Goal: Use online tool/utility: Utilize a website feature to perform a specific function

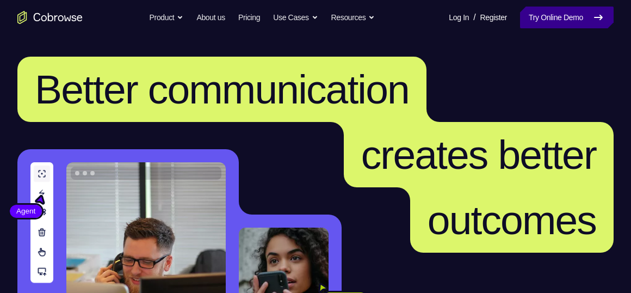
click at [545, 20] on link "Try Online Demo" at bounding box center [567, 18] width 94 height 22
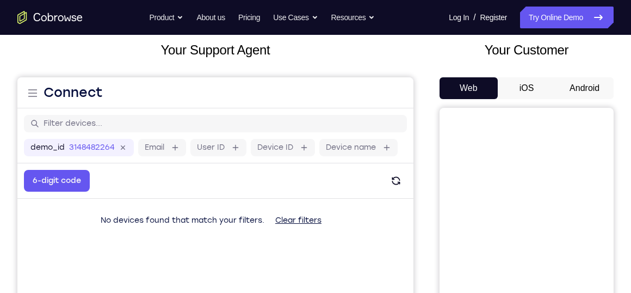
click at [579, 85] on button "Android" at bounding box center [584, 88] width 58 height 22
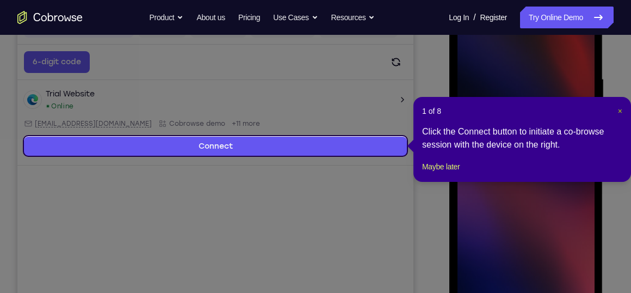
click at [618, 110] on span "×" at bounding box center [620, 111] width 4 height 9
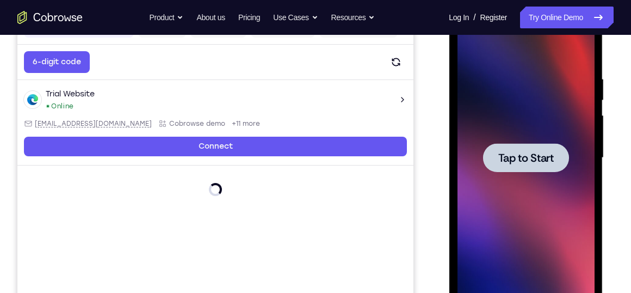
click at [513, 157] on span "Tap to Start" at bounding box center [525, 157] width 55 height 11
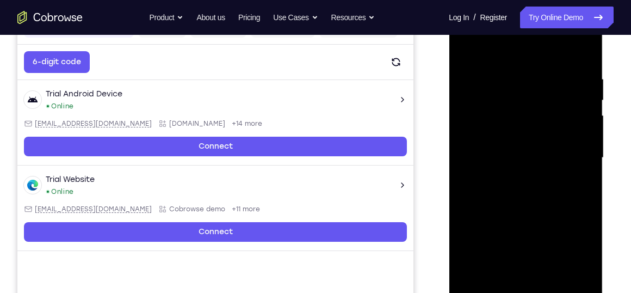
drag, startPoint x: 4, startPoint y: 224, endPoint x: 615, endPoint y: 103, distance: 623.2
click at [615, 103] on div "Your Support Agent Your Customer Web iOS Android Next Steps We’d be happy to gi…" at bounding box center [315, 210] width 631 height 717
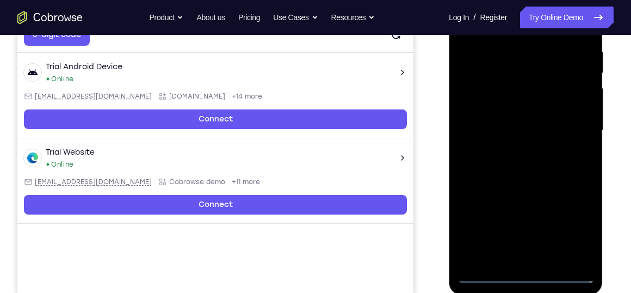
scroll to position [213, 0]
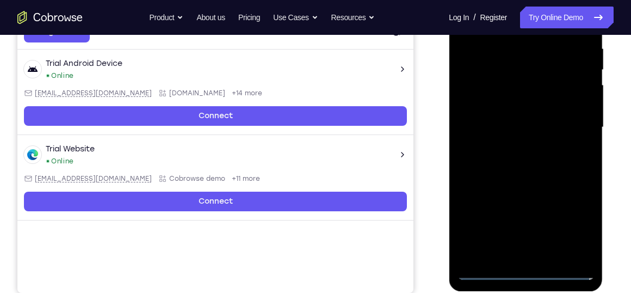
click at [523, 267] on div at bounding box center [525, 127] width 137 height 305
click at [526, 272] on div at bounding box center [525, 127] width 137 height 305
click at [571, 228] on div at bounding box center [525, 127] width 137 height 305
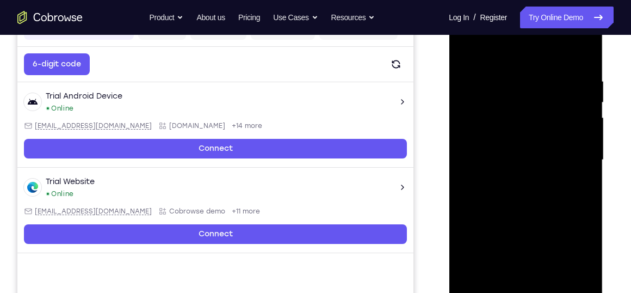
scroll to position [158, 0]
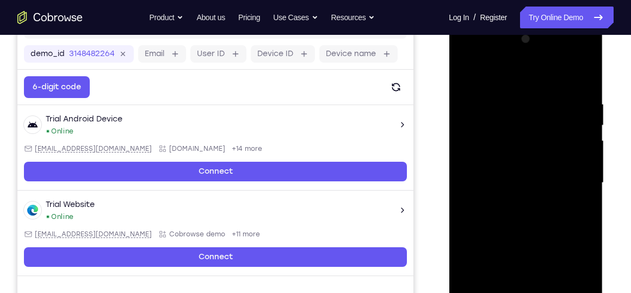
click at [500, 77] on div at bounding box center [525, 182] width 137 height 305
click at [577, 178] on div at bounding box center [525, 182] width 137 height 305
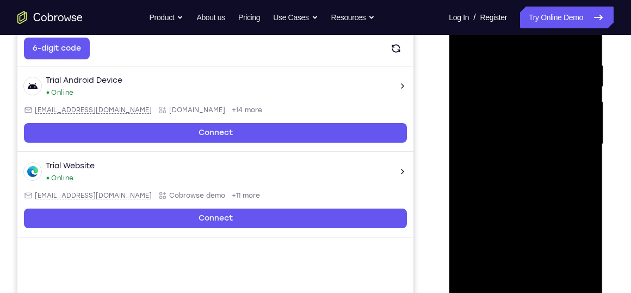
scroll to position [199, 0]
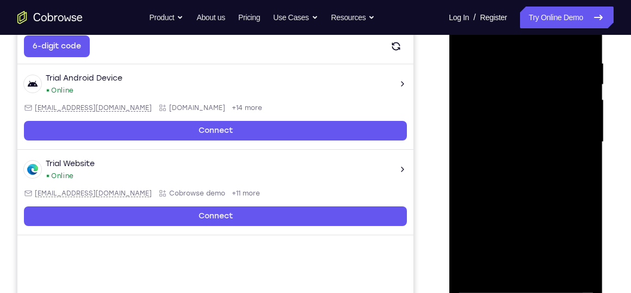
click at [514, 164] on div at bounding box center [525, 142] width 137 height 305
click at [504, 137] on div at bounding box center [525, 142] width 137 height 305
click at [502, 163] on div at bounding box center [525, 142] width 137 height 305
click at [506, 127] on div at bounding box center [525, 142] width 137 height 305
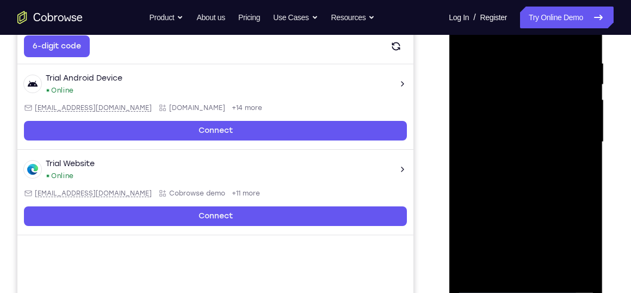
click at [503, 115] on div at bounding box center [525, 142] width 137 height 305
click at [492, 138] on div at bounding box center [525, 142] width 137 height 305
click at [500, 178] on div at bounding box center [525, 142] width 137 height 305
click at [500, 175] on div at bounding box center [525, 142] width 137 height 305
click at [511, 170] on div at bounding box center [525, 142] width 137 height 305
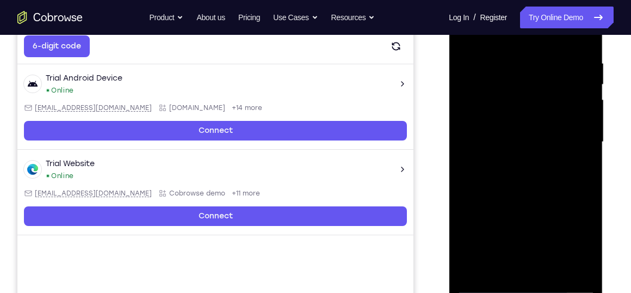
click at [523, 169] on div at bounding box center [525, 142] width 137 height 305
click at [518, 173] on div at bounding box center [525, 142] width 137 height 305
click at [581, 156] on div at bounding box center [525, 142] width 137 height 305
click at [548, 142] on div at bounding box center [525, 142] width 137 height 305
click at [529, 170] on div at bounding box center [525, 142] width 137 height 305
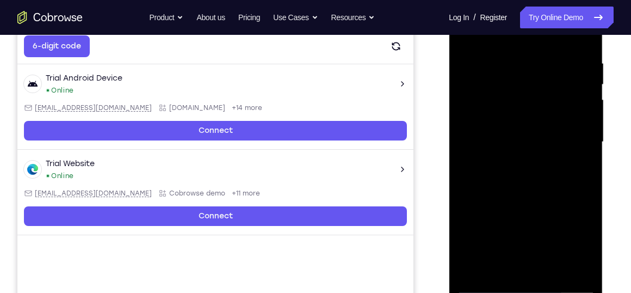
click at [516, 194] on div at bounding box center [525, 142] width 137 height 305
click at [507, 92] on div at bounding box center [525, 142] width 137 height 305
click at [486, 92] on div at bounding box center [525, 142] width 137 height 305
click at [517, 91] on div at bounding box center [525, 142] width 137 height 305
click at [507, 113] on div at bounding box center [525, 142] width 137 height 305
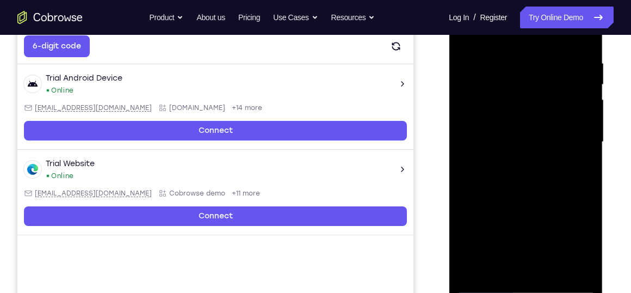
click at [510, 247] on div at bounding box center [525, 142] width 137 height 305
click at [507, 226] on div at bounding box center [525, 142] width 137 height 305
click at [477, 208] on div at bounding box center [525, 142] width 137 height 305
click at [473, 227] on div at bounding box center [525, 142] width 137 height 305
click at [513, 252] on div at bounding box center [525, 142] width 137 height 305
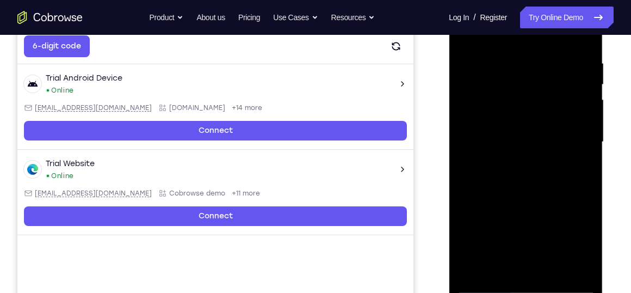
click at [513, 252] on div at bounding box center [525, 142] width 137 height 305
click at [539, 244] on div at bounding box center [525, 142] width 137 height 305
click at [537, 205] on div at bounding box center [525, 142] width 137 height 305
click at [534, 133] on div at bounding box center [525, 142] width 137 height 305
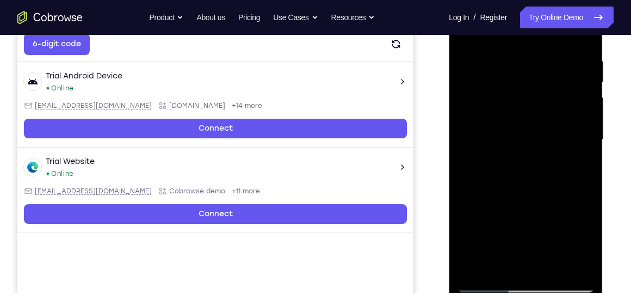
scroll to position [196, 0]
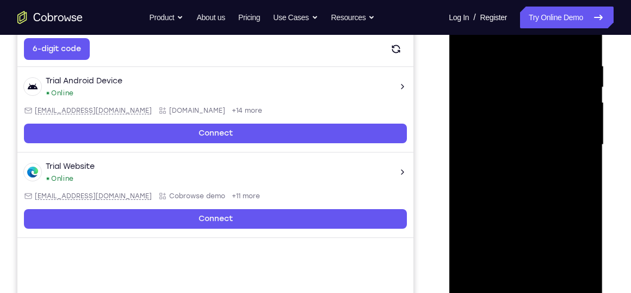
click at [580, 50] on div at bounding box center [525, 144] width 137 height 305
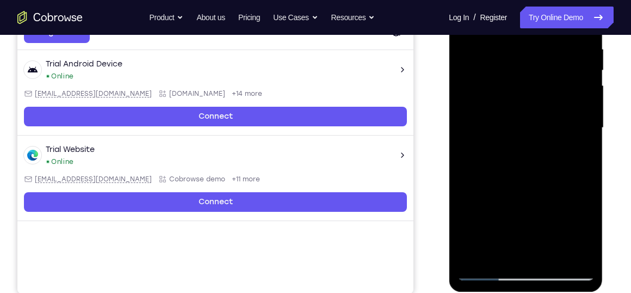
scroll to position [213, 0]
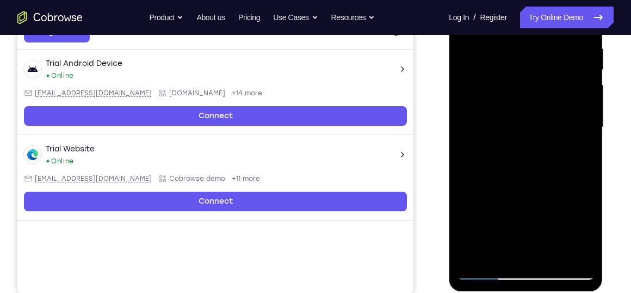
click at [551, 253] on div at bounding box center [525, 127] width 137 height 305
click at [525, 183] on div at bounding box center [525, 127] width 137 height 305
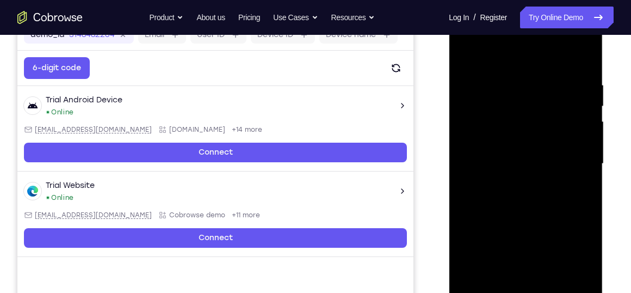
scroll to position [176, 0]
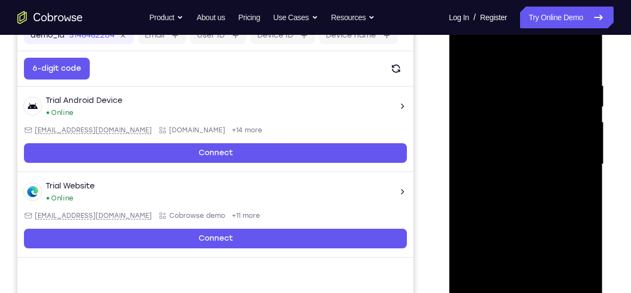
click at [520, 65] on div at bounding box center [525, 164] width 137 height 305
click at [515, 155] on div at bounding box center [525, 164] width 137 height 305
click at [506, 231] on div at bounding box center [525, 164] width 137 height 305
click at [532, 230] on div at bounding box center [525, 164] width 137 height 305
click at [490, 229] on div at bounding box center [525, 164] width 137 height 305
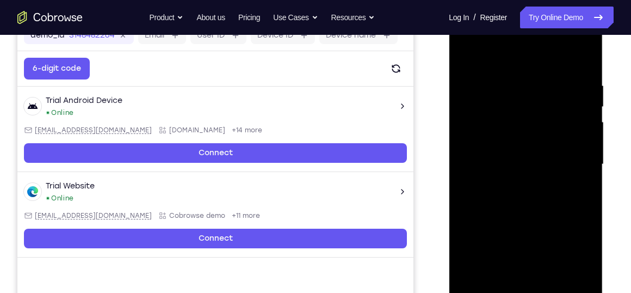
click at [581, 249] on div at bounding box center [525, 164] width 137 height 305
click at [519, 284] on div at bounding box center [525, 164] width 137 height 305
click at [483, 250] on div at bounding box center [525, 164] width 137 height 305
click at [566, 245] on div at bounding box center [525, 164] width 137 height 305
click at [472, 250] on div at bounding box center [525, 164] width 137 height 305
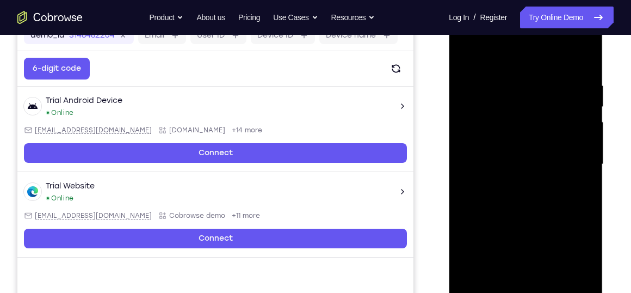
click at [552, 270] on div at bounding box center [525, 164] width 137 height 305
click at [497, 248] on div at bounding box center [525, 164] width 137 height 305
click at [505, 230] on div at bounding box center [525, 164] width 137 height 305
click at [470, 247] on div at bounding box center [525, 164] width 137 height 305
click at [551, 268] on div at bounding box center [525, 164] width 137 height 305
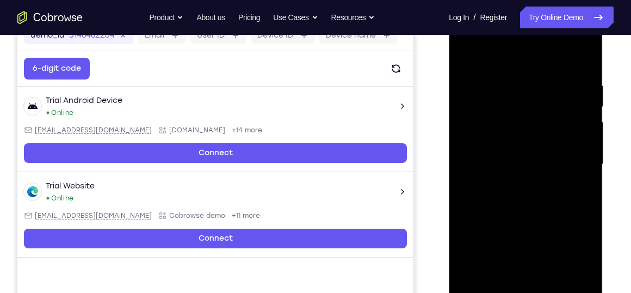
click at [532, 231] on div at bounding box center [525, 164] width 137 height 305
click at [525, 283] on div at bounding box center [525, 164] width 137 height 305
click at [516, 228] on div at bounding box center [525, 164] width 137 height 305
click at [573, 229] on div at bounding box center [525, 164] width 137 height 305
click at [538, 249] on div at bounding box center [525, 164] width 137 height 305
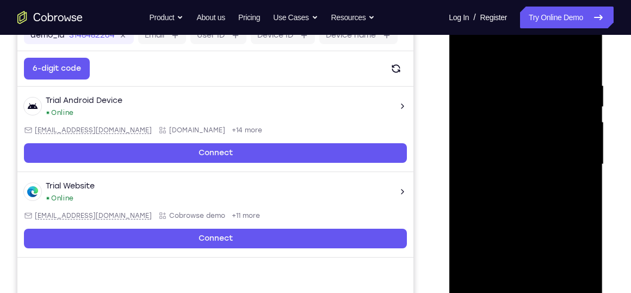
click at [510, 247] on div at bounding box center [525, 164] width 137 height 305
click at [472, 246] on div at bounding box center [525, 164] width 137 height 305
click at [579, 192] on div at bounding box center [525, 164] width 137 height 305
drag, startPoint x: 565, startPoint y: 89, endPoint x: 554, endPoint y: 126, distance: 38.5
click at [554, 126] on div at bounding box center [525, 164] width 137 height 305
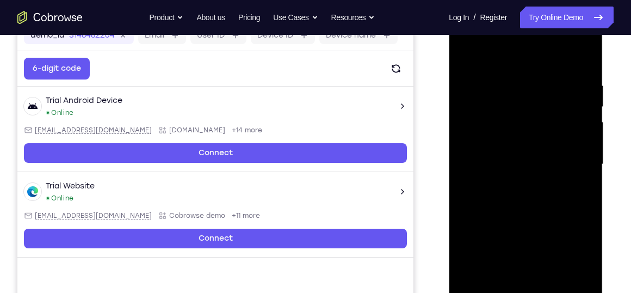
drag, startPoint x: 543, startPoint y: 93, endPoint x: 534, endPoint y: 156, distance: 63.8
click at [534, 156] on div at bounding box center [525, 164] width 137 height 305
drag, startPoint x: 519, startPoint y: 106, endPoint x: 516, endPoint y: 158, distance: 52.3
click at [516, 158] on div at bounding box center [525, 164] width 137 height 305
drag, startPoint x: 521, startPoint y: 103, endPoint x: 515, endPoint y: 173, distance: 71.0
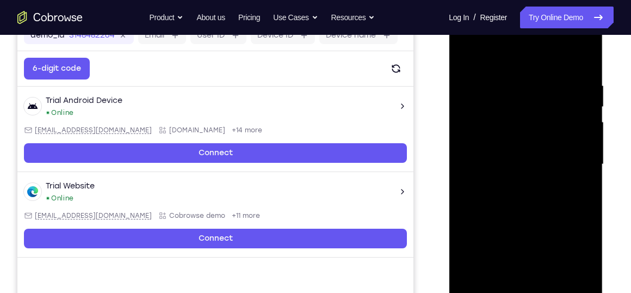
click at [515, 173] on div at bounding box center [525, 164] width 137 height 305
drag, startPoint x: 530, startPoint y: 101, endPoint x: 524, endPoint y: 143, distance: 42.4
click at [524, 143] on div at bounding box center [525, 164] width 137 height 305
drag, startPoint x: 524, startPoint y: 143, endPoint x: 518, endPoint y: 72, distance: 70.9
click at [518, 72] on div at bounding box center [525, 164] width 137 height 305
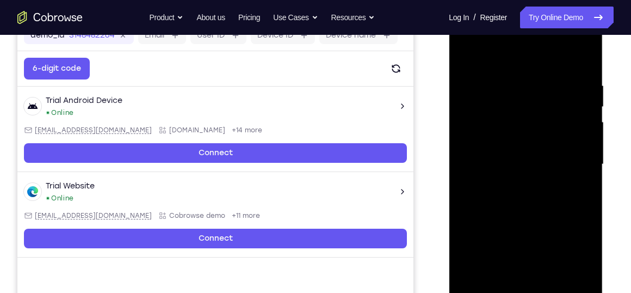
drag, startPoint x: 515, startPoint y: 144, endPoint x: 523, endPoint y: 86, distance: 58.1
click at [523, 86] on div at bounding box center [525, 164] width 137 height 305
drag, startPoint x: 523, startPoint y: 140, endPoint x: 526, endPoint y: 76, distance: 64.3
click at [526, 76] on div at bounding box center [525, 164] width 137 height 305
click at [505, 173] on div at bounding box center [525, 164] width 137 height 305
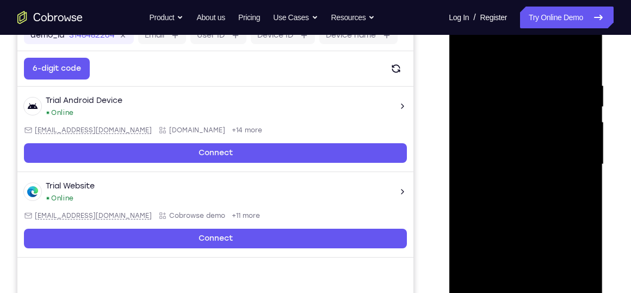
click at [510, 214] on div at bounding box center [525, 164] width 137 height 305
click at [540, 247] on div at bounding box center [525, 164] width 137 height 305
click at [574, 228] on div at bounding box center [525, 164] width 137 height 305
click at [469, 247] on div at bounding box center [525, 164] width 137 height 305
click at [516, 283] on div at bounding box center [525, 164] width 137 height 305
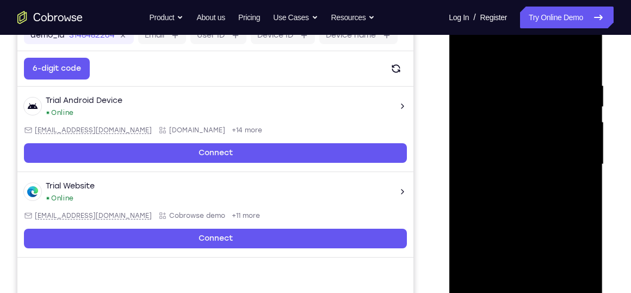
click at [491, 231] on div at bounding box center [525, 164] width 137 height 305
click at [579, 246] on div at bounding box center [525, 164] width 137 height 305
click at [472, 251] on div at bounding box center [525, 164] width 137 height 305
click at [538, 246] on div at bounding box center [525, 164] width 137 height 305
click at [491, 228] on div at bounding box center [525, 164] width 137 height 305
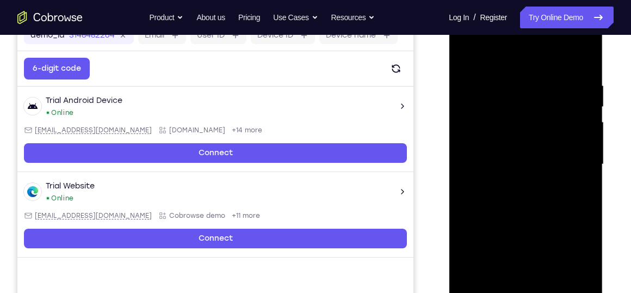
click at [500, 249] on div at bounding box center [525, 164] width 137 height 305
click at [519, 284] on div at bounding box center [525, 164] width 137 height 305
click at [566, 246] on div at bounding box center [525, 164] width 137 height 305
click at [470, 250] on div at bounding box center [525, 164] width 137 height 305
click at [500, 249] on div at bounding box center [525, 164] width 137 height 305
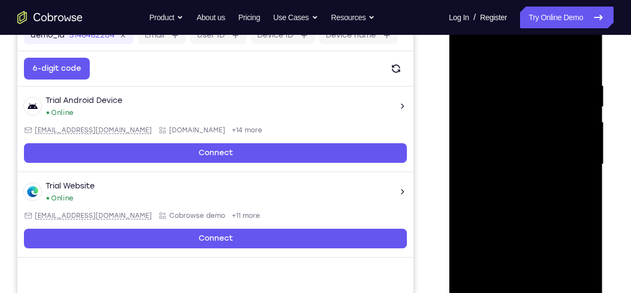
click at [494, 234] on div at bounding box center [525, 164] width 137 height 305
click at [508, 230] on div at bounding box center [525, 164] width 137 height 305
click at [579, 190] on div at bounding box center [525, 164] width 137 height 305
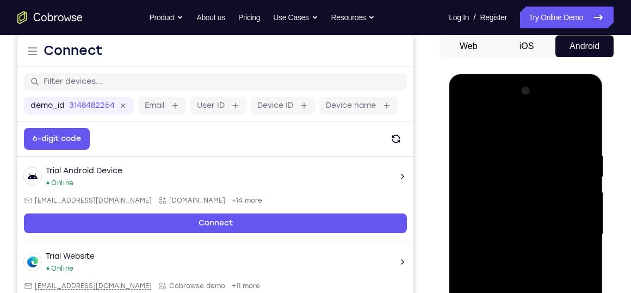
scroll to position [105, 0]
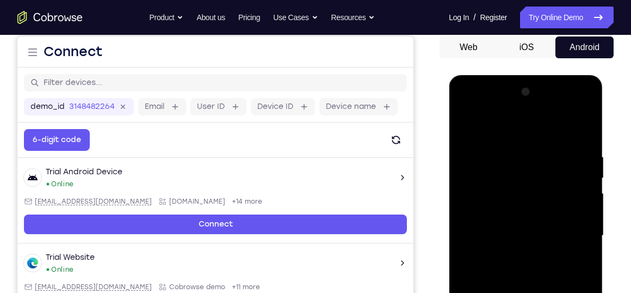
click at [465, 125] on div at bounding box center [525, 235] width 137 height 305
click at [511, 248] on div at bounding box center [525, 235] width 137 height 305
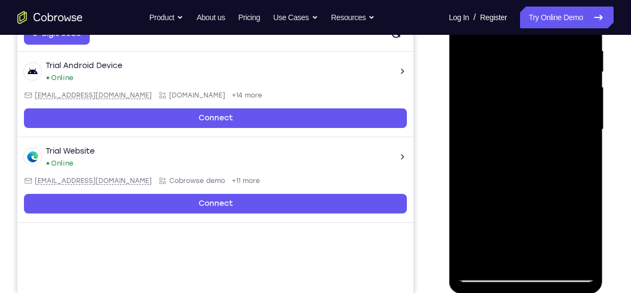
scroll to position [212, 0]
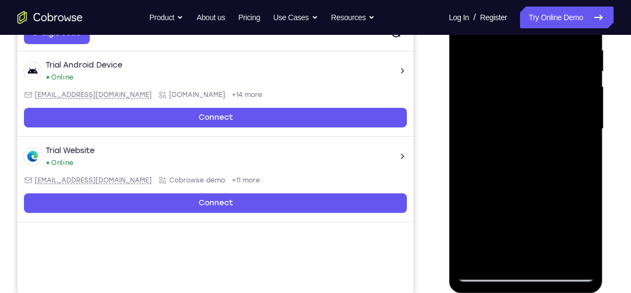
click at [492, 224] on div at bounding box center [525, 129] width 137 height 305
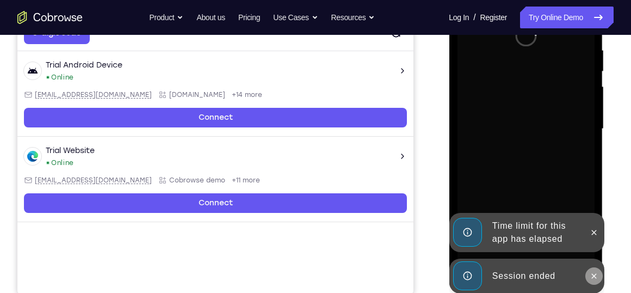
click at [593, 276] on icon at bounding box center [593, 275] width 9 height 9
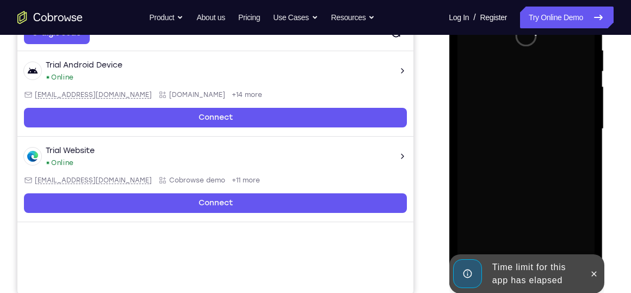
click at [593, 235] on div at bounding box center [525, 129] width 137 height 305
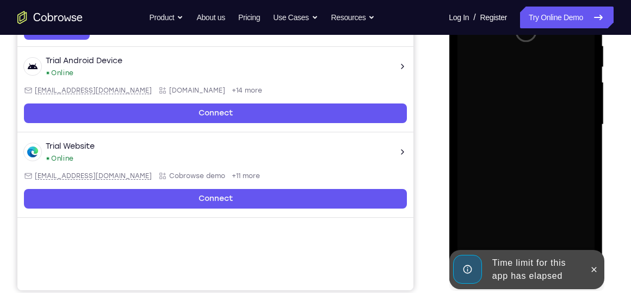
scroll to position [220, 0]
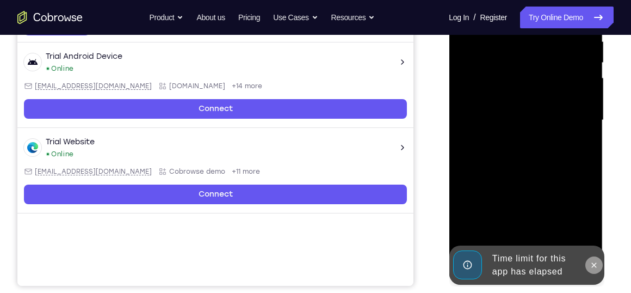
click at [592, 262] on icon at bounding box center [593, 265] width 9 height 9
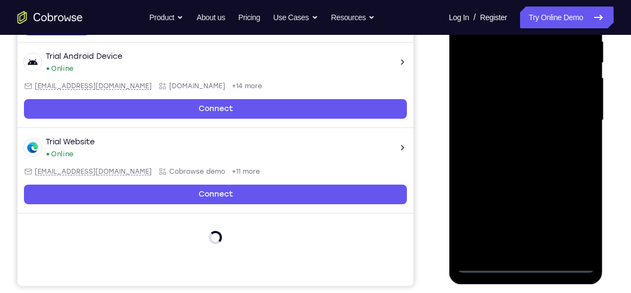
click at [526, 261] on div at bounding box center [525, 120] width 137 height 305
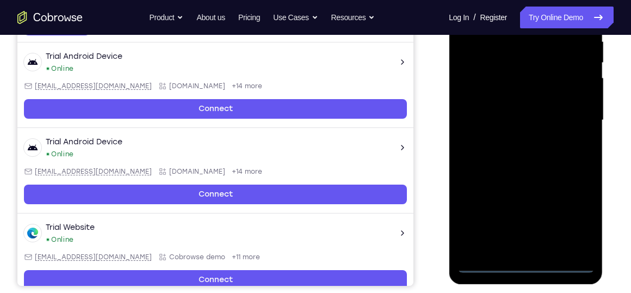
click at [573, 211] on div at bounding box center [525, 120] width 137 height 305
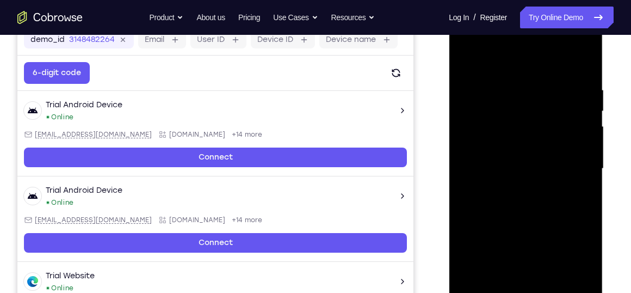
scroll to position [168, 0]
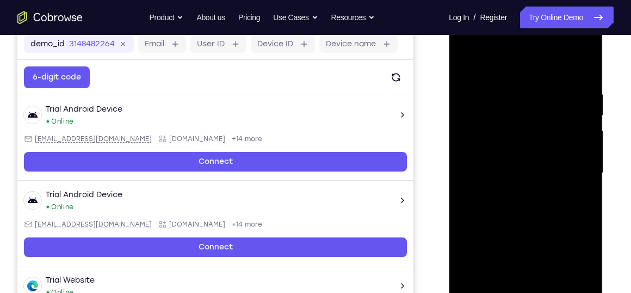
click at [501, 62] on div at bounding box center [525, 173] width 137 height 305
click at [567, 166] on div at bounding box center [525, 173] width 137 height 305
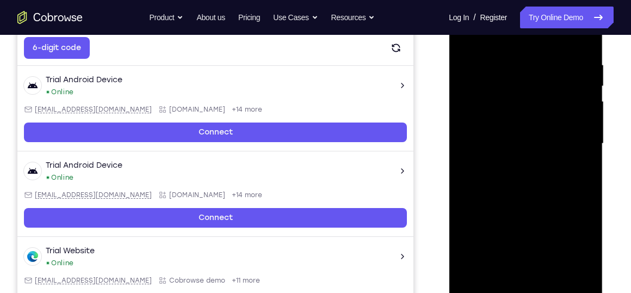
scroll to position [201, 0]
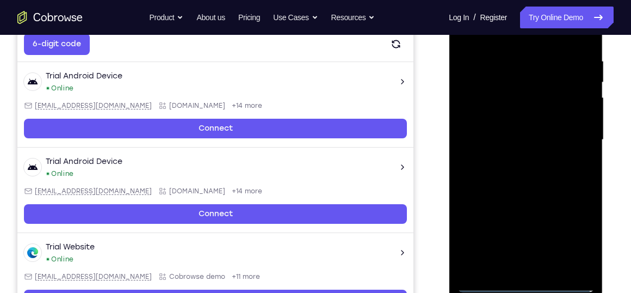
click at [512, 157] on div at bounding box center [525, 139] width 137 height 305
click at [502, 131] on div at bounding box center [525, 139] width 137 height 305
click at [505, 157] on div at bounding box center [525, 139] width 137 height 305
click at [499, 85] on div at bounding box center [525, 139] width 137 height 305
click at [485, 114] on div at bounding box center [525, 139] width 137 height 305
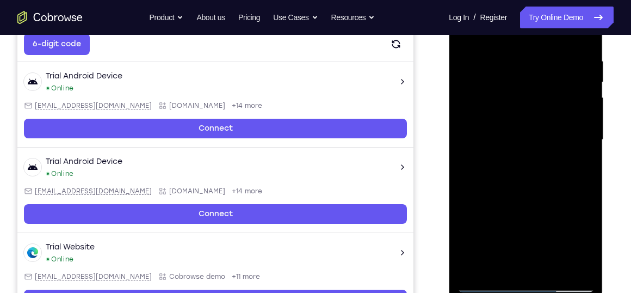
click at [512, 116] on div at bounding box center [525, 139] width 137 height 305
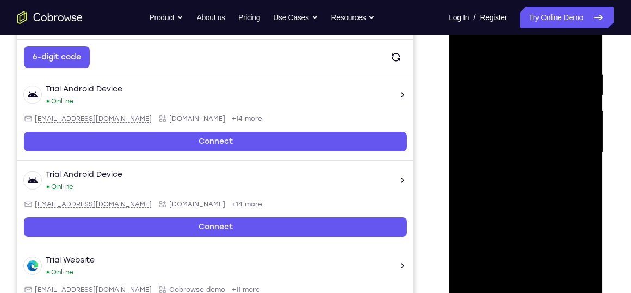
scroll to position [122, 0]
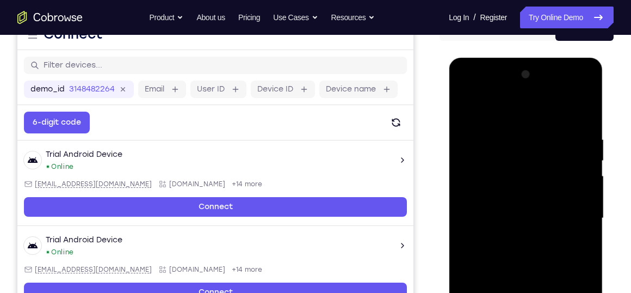
click at [464, 107] on div at bounding box center [525, 218] width 137 height 305
click at [496, 208] on div at bounding box center [525, 218] width 137 height 305
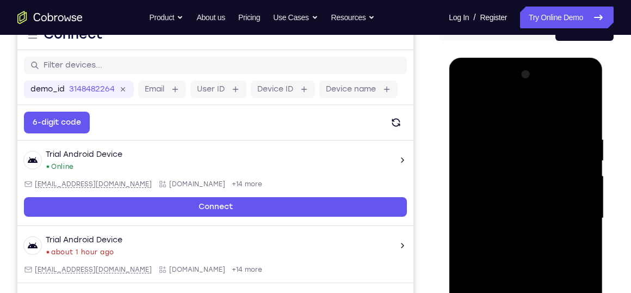
click at [497, 195] on div at bounding box center [525, 218] width 137 height 305
click at [497, 219] on div at bounding box center [525, 218] width 137 height 305
click at [497, 253] on div at bounding box center [525, 218] width 137 height 305
click at [505, 226] on div at bounding box center [525, 218] width 137 height 305
click at [503, 218] on div at bounding box center [525, 218] width 137 height 305
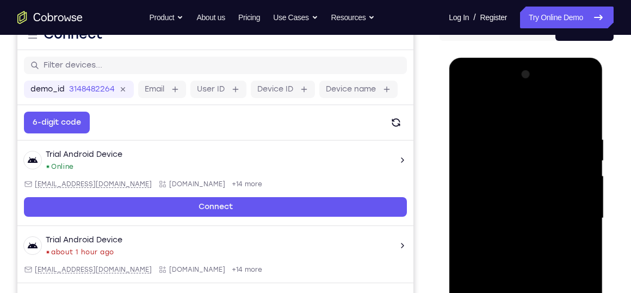
click at [499, 246] on div at bounding box center [525, 218] width 137 height 305
click at [517, 271] on div at bounding box center [525, 218] width 137 height 305
click at [501, 167] on div at bounding box center [525, 218] width 137 height 305
click at [489, 183] on div at bounding box center [525, 218] width 137 height 305
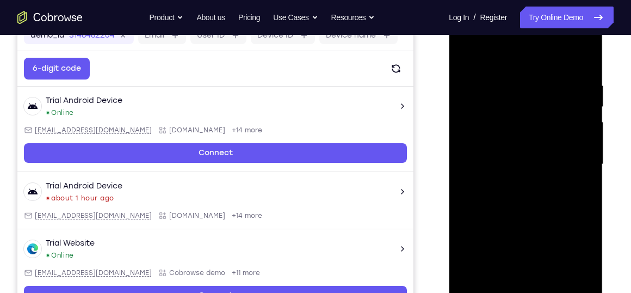
scroll to position [177, 0]
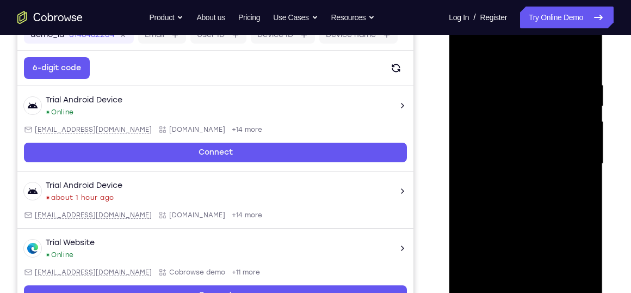
click at [511, 251] on div at bounding box center [525, 163] width 137 height 305
click at [477, 265] on div at bounding box center [525, 163] width 137 height 305
click at [503, 269] on div at bounding box center [525, 163] width 137 height 305
click at [542, 274] on div at bounding box center [525, 163] width 137 height 305
click at [541, 228] on div at bounding box center [525, 163] width 137 height 305
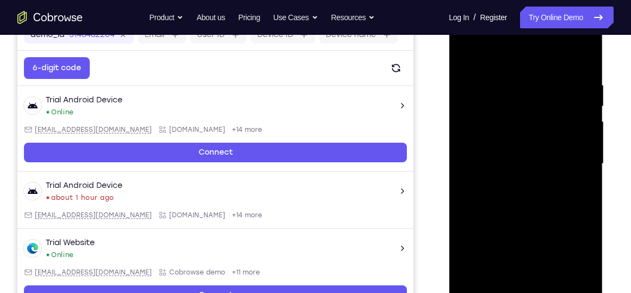
click at [505, 247] on div at bounding box center [525, 163] width 137 height 305
click at [543, 248] on div at bounding box center [525, 163] width 137 height 305
click at [542, 222] on div at bounding box center [525, 163] width 137 height 305
click at [537, 152] on div at bounding box center [525, 163] width 137 height 305
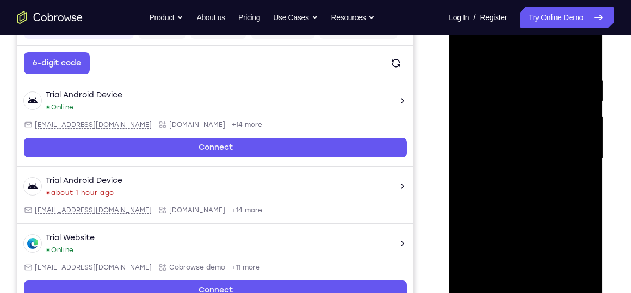
scroll to position [183, 0]
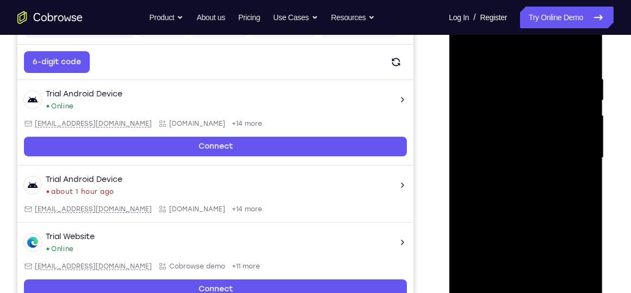
click at [586, 65] on div at bounding box center [525, 157] width 137 height 305
click at [584, 48] on div at bounding box center [525, 157] width 137 height 305
click at [466, 51] on div at bounding box center [525, 157] width 137 height 305
click at [550, 285] on div at bounding box center [525, 157] width 137 height 305
click at [541, 216] on div at bounding box center [525, 157] width 137 height 305
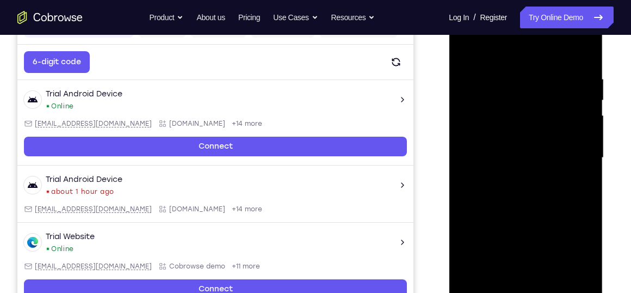
click at [527, 64] on div at bounding box center [525, 157] width 137 height 305
click at [522, 147] on div at bounding box center [525, 157] width 137 height 305
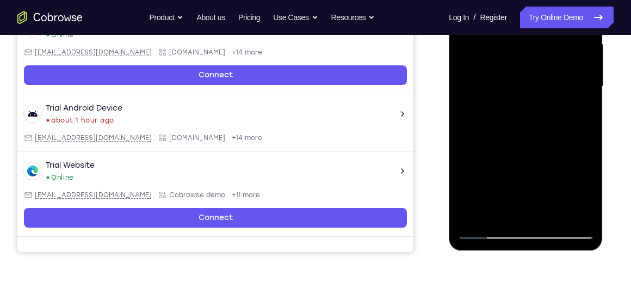
scroll to position [256, 0]
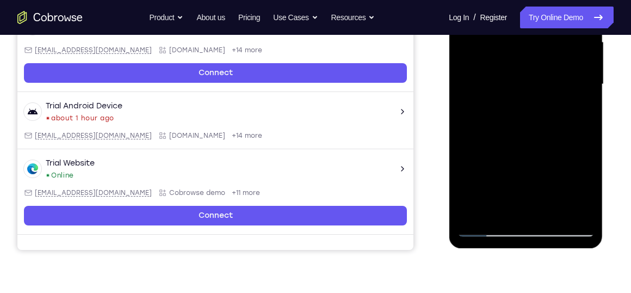
click at [493, 208] on div at bounding box center [525, 84] width 137 height 305
click at [489, 147] on div at bounding box center [525, 84] width 137 height 305
click at [555, 187] on div at bounding box center [525, 84] width 137 height 305
click at [519, 146] on div at bounding box center [525, 84] width 137 height 305
click at [531, 150] on div at bounding box center [525, 84] width 137 height 305
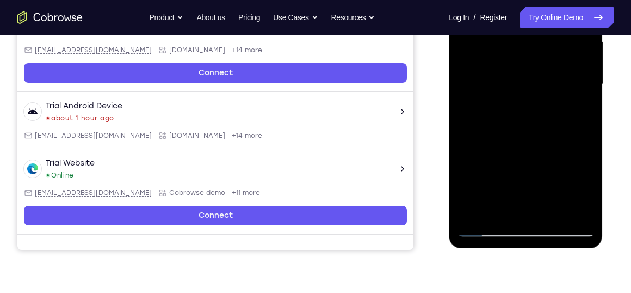
click at [518, 206] on div at bounding box center [525, 84] width 137 height 305
click at [490, 149] on div at bounding box center [525, 84] width 137 height 305
click at [580, 169] on div at bounding box center [525, 84] width 137 height 305
click at [539, 207] on div at bounding box center [525, 84] width 137 height 305
click at [513, 169] on div at bounding box center [525, 84] width 137 height 305
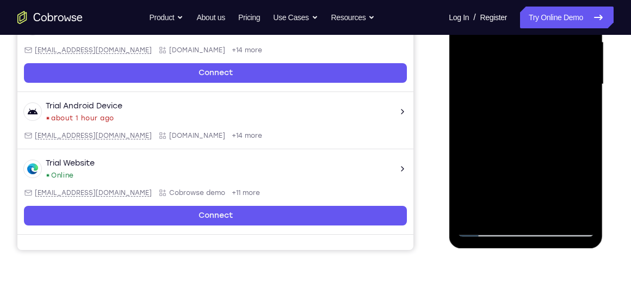
click at [581, 170] on div at bounding box center [525, 84] width 137 height 305
click at [530, 210] on div at bounding box center [525, 84] width 137 height 305
click at [485, 169] on div at bounding box center [525, 84] width 137 height 305
click at [517, 150] on div at bounding box center [525, 84] width 137 height 305
click at [574, 148] on div at bounding box center [525, 84] width 137 height 305
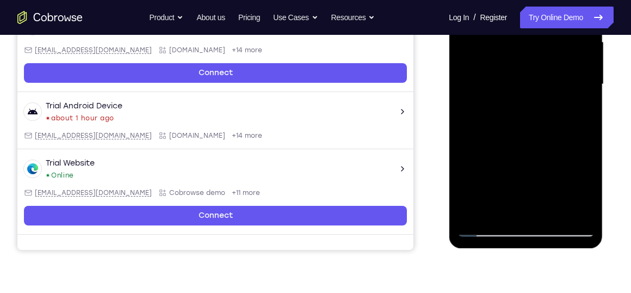
click at [504, 148] on div at bounding box center [525, 84] width 137 height 305
click at [532, 147] on div at bounding box center [525, 84] width 137 height 305
click at [576, 111] on div at bounding box center [525, 84] width 137 height 305
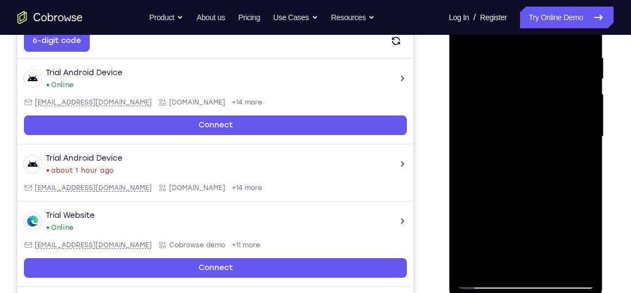
scroll to position [199, 0]
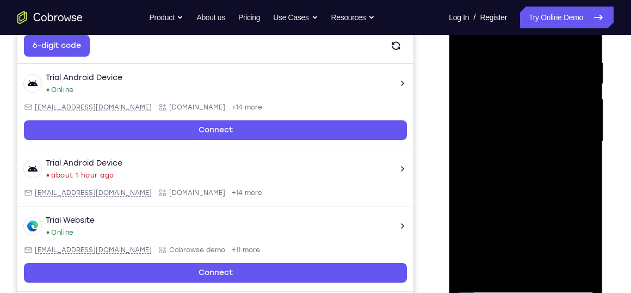
click at [465, 38] on div at bounding box center [525, 141] width 137 height 305
click at [490, 152] on div at bounding box center [525, 141] width 137 height 305
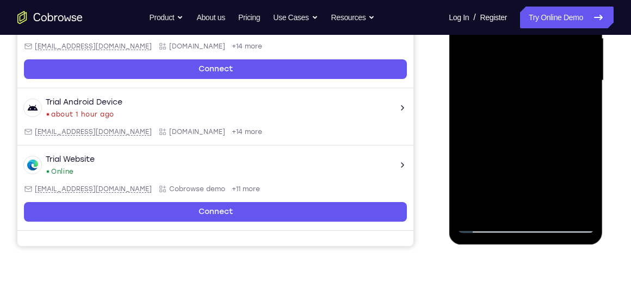
scroll to position [263, 0]
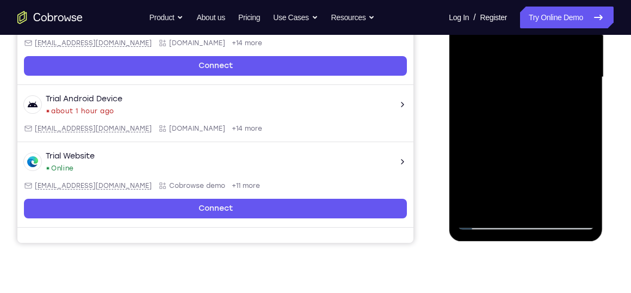
click at [485, 200] on div at bounding box center [525, 77] width 137 height 305
click at [574, 103] on div at bounding box center [525, 77] width 137 height 305
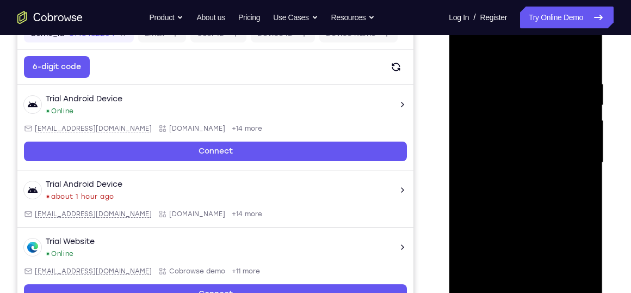
scroll to position [172, 0]
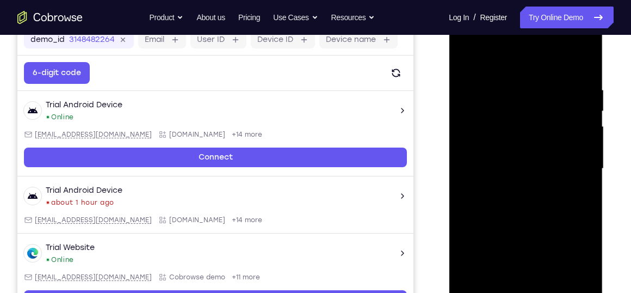
click at [465, 59] on div at bounding box center [525, 168] width 137 height 305
click at [467, 56] on div at bounding box center [525, 168] width 137 height 305
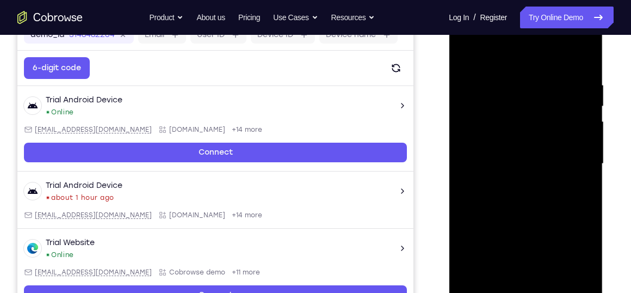
scroll to position [175, 0]
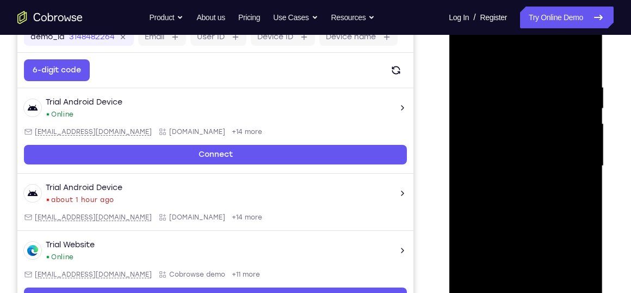
click at [514, 80] on div at bounding box center [525, 166] width 137 height 305
click at [587, 165] on div at bounding box center [525, 166] width 137 height 305
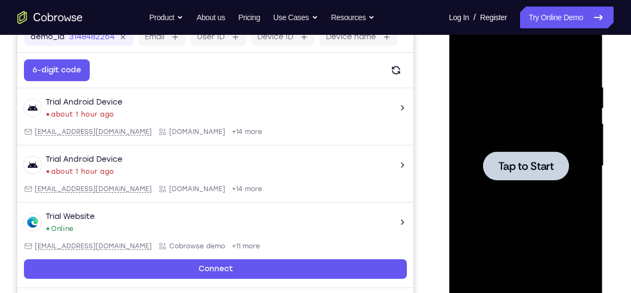
click at [519, 176] on div at bounding box center [525, 165] width 86 height 29
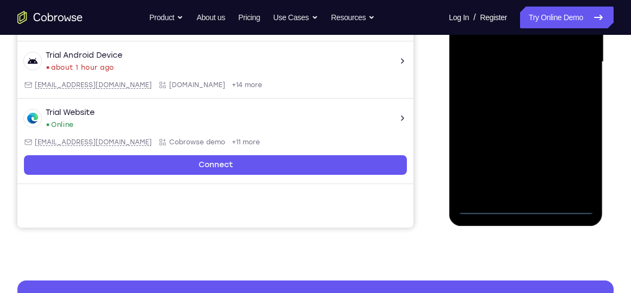
scroll to position [279, 0]
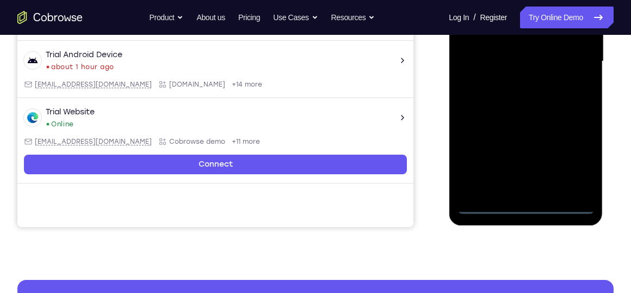
click at [523, 204] on div at bounding box center [525, 61] width 137 height 305
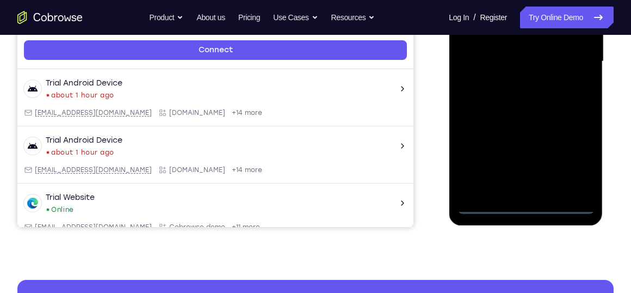
scroll to position [239, 0]
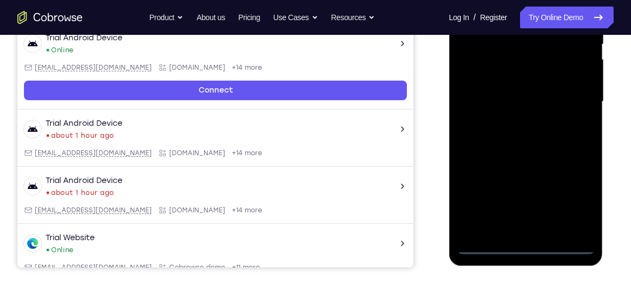
click at [571, 193] on div at bounding box center [525, 101] width 137 height 305
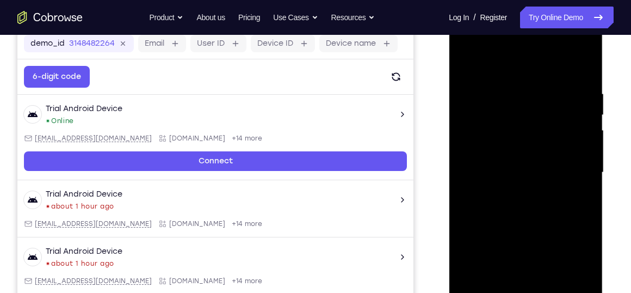
scroll to position [168, 0]
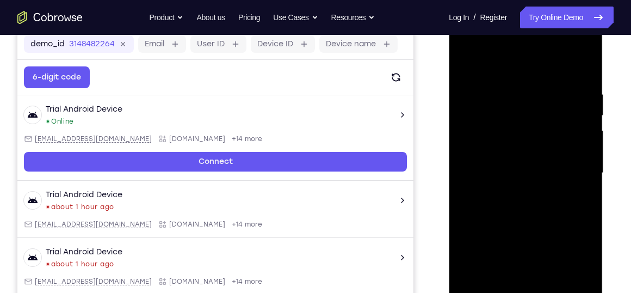
click at [482, 67] on div at bounding box center [525, 173] width 137 height 305
click at [573, 165] on div at bounding box center [525, 173] width 137 height 305
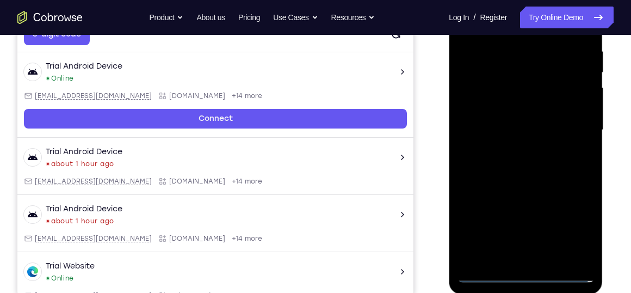
scroll to position [211, 0]
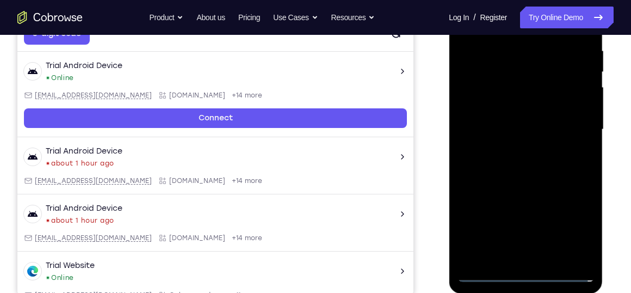
click at [518, 243] on div at bounding box center [525, 129] width 137 height 305
click at [510, 256] on div at bounding box center [525, 129] width 137 height 305
click at [508, 183] on div at bounding box center [525, 129] width 137 height 305
click at [480, 77] on div at bounding box center [525, 129] width 137 height 305
click at [492, 98] on div at bounding box center [525, 129] width 137 height 305
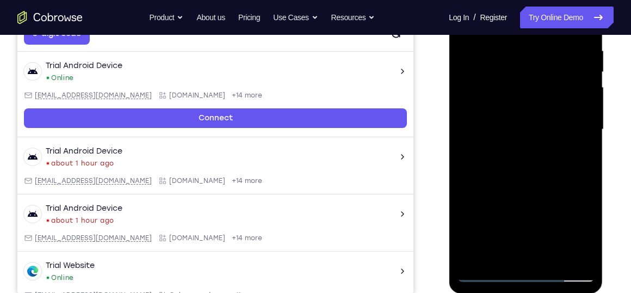
click at [503, 237] on div at bounding box center [525, 129] width 137 height 305
click at [512, 193] on div at bounding box center [525, 129] width 137 height 305
click at [541, 234] on div at bounding box center [525, 129] width 137 height 305
click at [474, 233] on div at bounding box center [525, 129] width 137 height 305
click at [539, 235] on div at bounding box center [525, 129] width 137 height 305
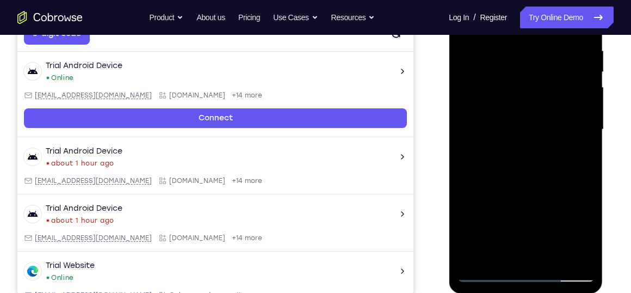
click at [539, 235] on div at bounding box center [525, 129] width 137 height 305
click at [512, 254] on div at bounding box center [525, 129] width 137 height 305
click at [539, 195] on div at bounding box center [525, 129] width 137 height 305
click at [522, 118] on div at bounding box center [525, 129] width 137 height 305
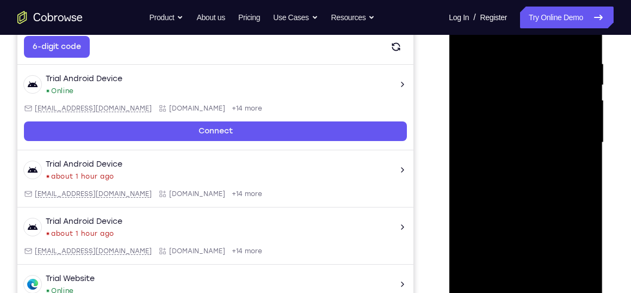
scroll to position [199, 0]
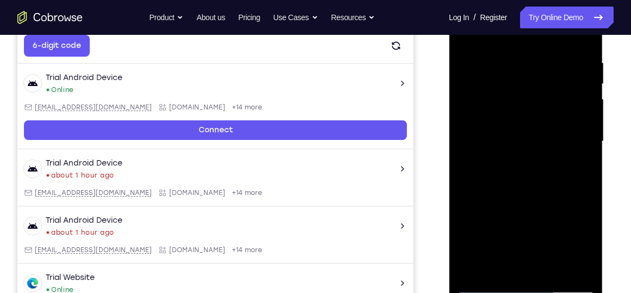
click at [583, 47] on div at bounding box center [525, 141] width 137 height 305
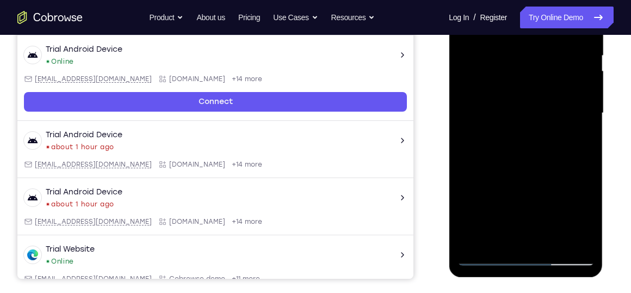
scroll to position [228, 0]
click at [498, 238] on div at bounding box center [525, 112] width 137 height 305
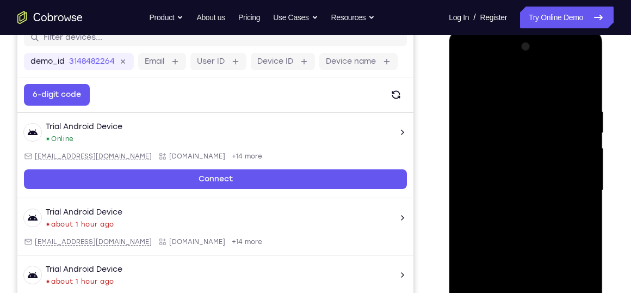
scroll to position [148, 0]
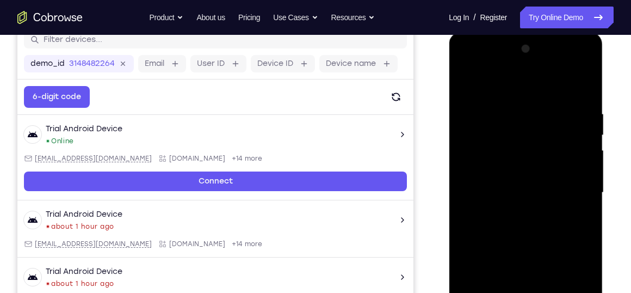
click at [501, 82] on div at bounding box center [525, 192] width 137 height 305
click at [485, 100] on div at bounding box center [525, 192] width 137 height 305
click at [535, 121] on div at bounding box center [525, 192] width 137 height 305
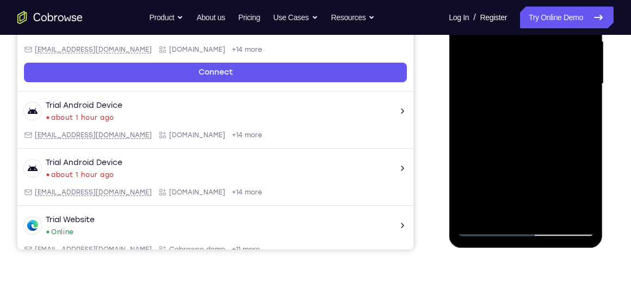
scroll to position [264, 0]
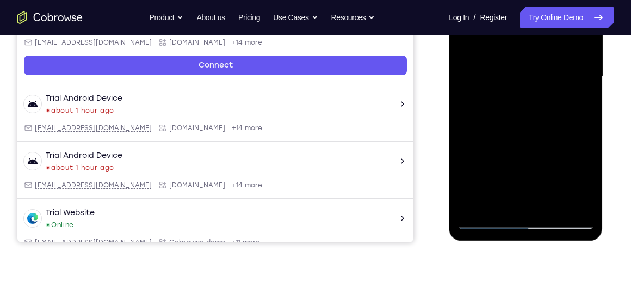
click at [534, 147] on div at bounding box center [525, 76] width 137 height 305
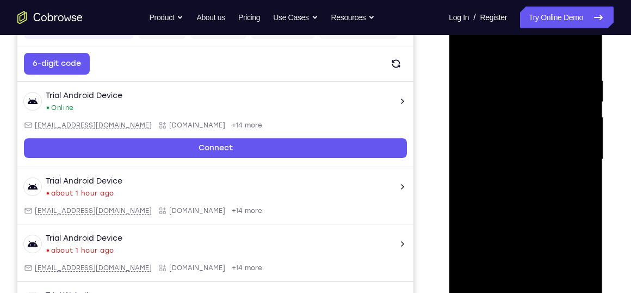
scroll to position [181, 0]
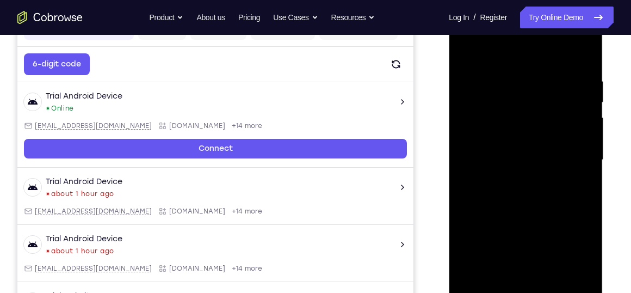
click at [518, 89] on div at bounding box center [525, 160] width 137 height 305
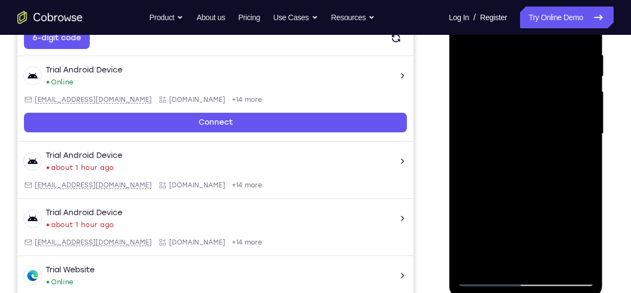
scroll to position [211, 0]
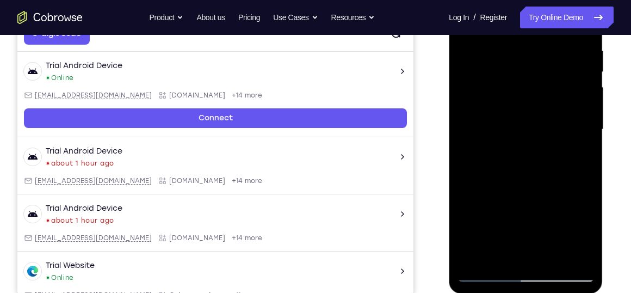
click at [472, 257] on div at bounding box center [525, 129] width 137 height 305
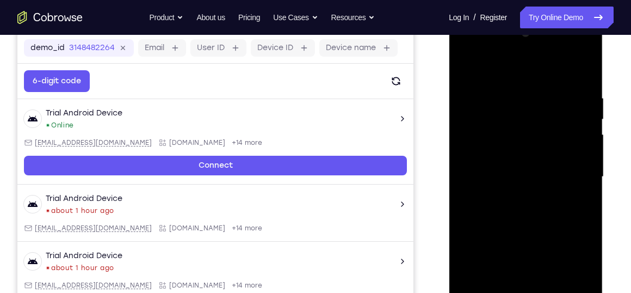
scroll to position [160, 0]
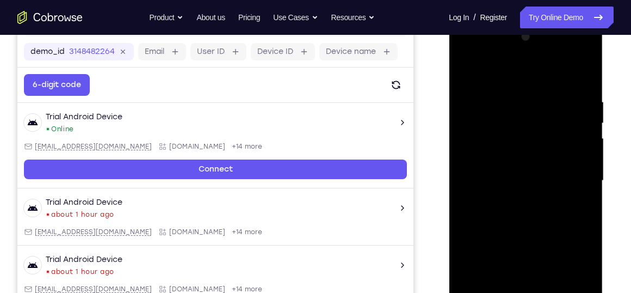
click at [510, 98] on div at bounding box center [525, 180] width 137 height 305
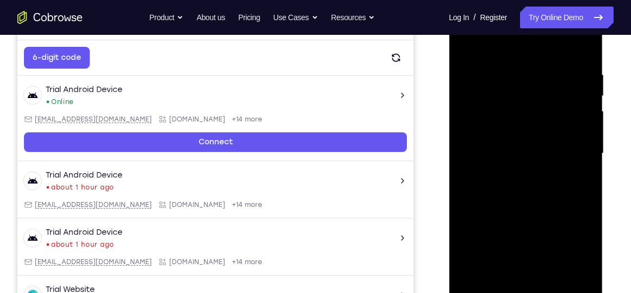
scroll to position [188, 0]
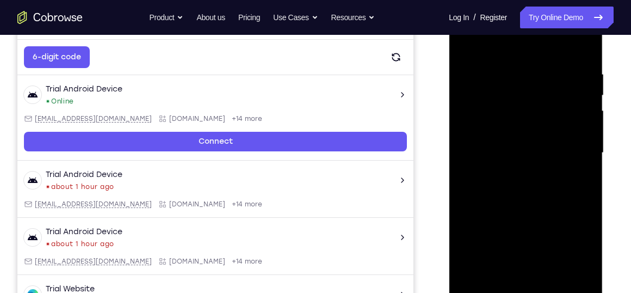
click at [582, 141] on div at bounding box center [525, 153] width 137 height 305
click at [580, 144] on div at bounding box center [525, 153] width 137 height 305
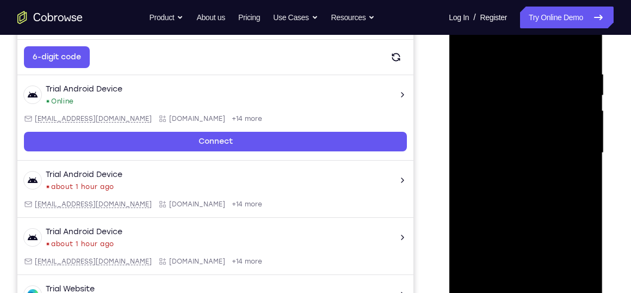
click at [580, 144] on div at bounding box center [525, 153] width 137 height 305
click at [472, 144] on div at bounding box center [525, 153] width 137 height 305
click at [575, 144] on div at bounding box center [525, 153] width 137 height 305
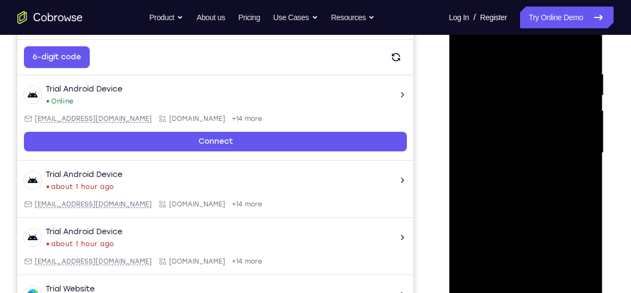
click at [574, 144] on div at bounding box center [525, 153] width 137 height 305
click at [574, 145] on div at bounding box center [525, 153] width 137 height 305
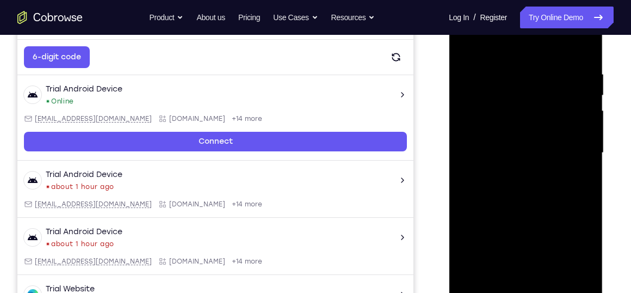
click at [574, 145] on div at bounding box center [525, 153] width 137 height 305
click at [473, 146] on div at bounding box center [525, 153] width 137 height 305
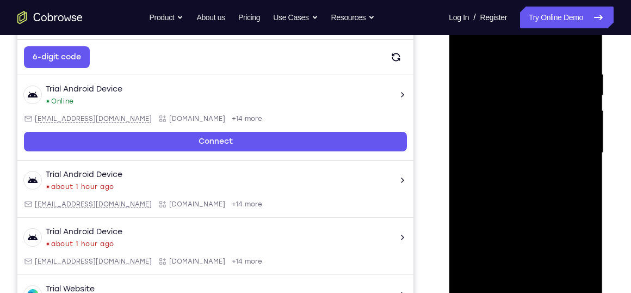
click at [590, 158] on div at bounding box center [525, 153] width 137 height 305
click at [590, 159] on div at bounding box center [525, 153] width 137 height 305
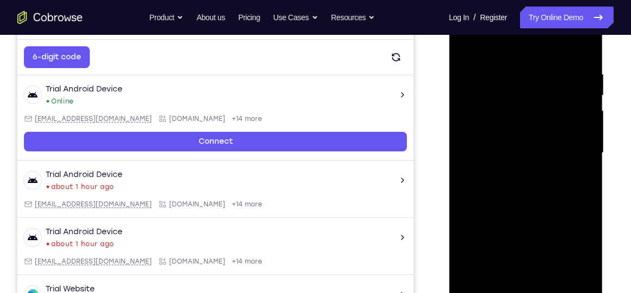
click at [590, 159] on div at bounding box center [525, 153] width 137 height 305
click at [590, 160] on div at bounding box center [525, 153] width 137 height 305
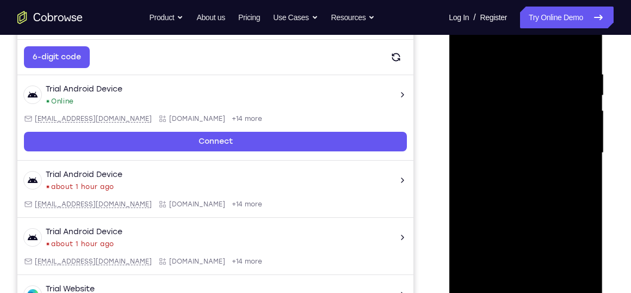
click at [590, 160] on div at bounding box center [525, 153] width 137 height 305
click at [582, 46] on div at bounding box center [525, 153] width 137 height 305
click at [544, 63] on div at bounding box center [525, 153] width 137 height 305
click at [570, 133] on div at bounding box center [525, 153] width 137 height 305
drag, startPoint x: 570, startPoint y: 133, endPoint x: 566, endPoint y: 201, distance: 68.2
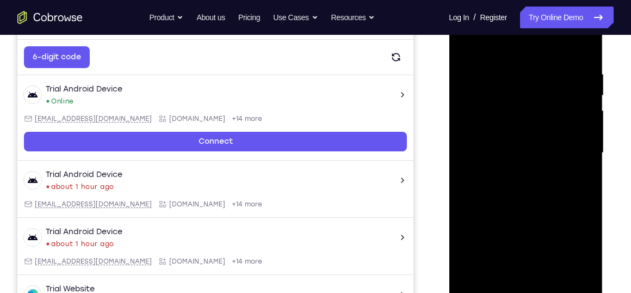
click at [566, 201] on div at bounding box center [525, 153] width 137 height 305
drag, startPoint x: 528, startPoint y: 90, endPoint x: 510, endPoint y: 230, distance: 140.9
click at [510, 230] on div at bounding box center [525, 153] width 137 height 305
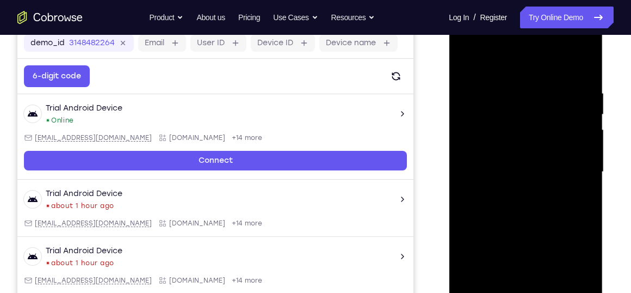
scroll to position [164, 0]
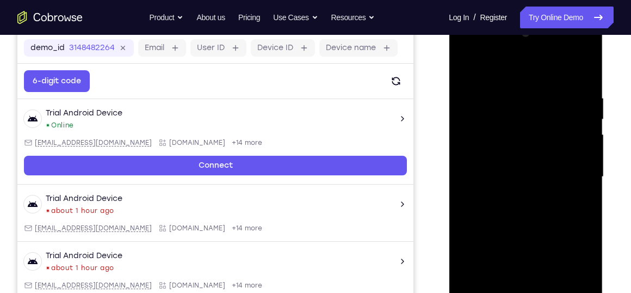
click at [513, 89] on div at bounding box center [525, 176] width 137 height 305
click at [579, 72] on div at bounding box center [525, 176] width 137 height 305
click at [544, 88] on div at bounding box center [525, 176] width 137 height 305
click at [578, 71] on div at bounding box center [525, 176] width 137 height 305
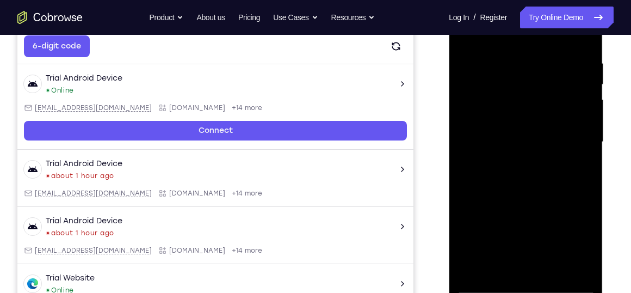
scroll to position [200, 0]
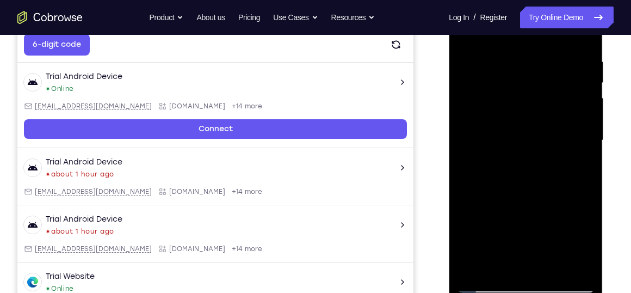
click at [575, 267] on div at bounding box center [525, 140] width 137 height 305
click at [537, 150] on div at bounding box center [525, 140] width 137 height 305
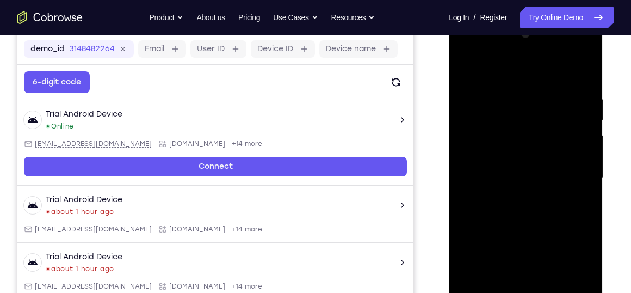
scroll to position [162, 0]
click at [582, 169] on div at bounding box center [525, 178] width 137 height 305
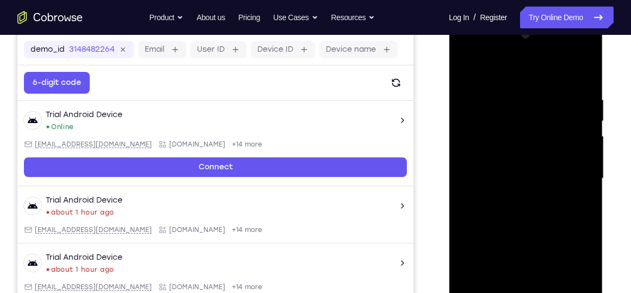
click at [582, 169] on div at bounding box center [525, 178] width 137 height 305
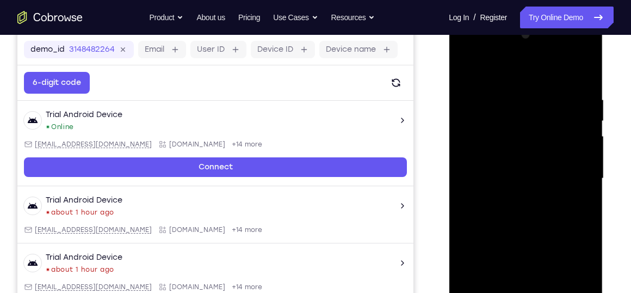
click at [582, 169] on div at bounding box center [525, 178] width 137 height 305
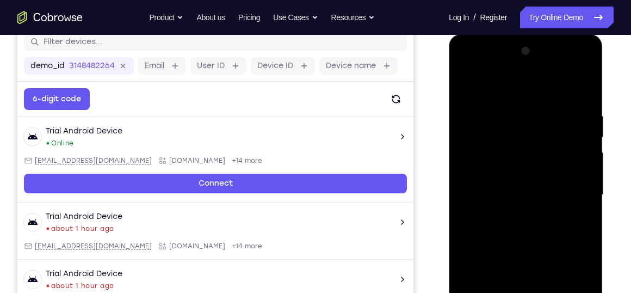
scroll to position [145, 0]
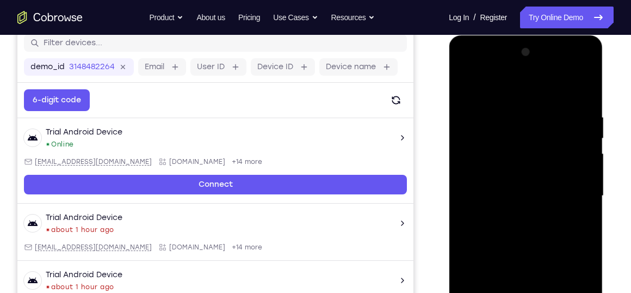
click at [586, 56] on div at bounding box center [525, 196] width 137 height 305
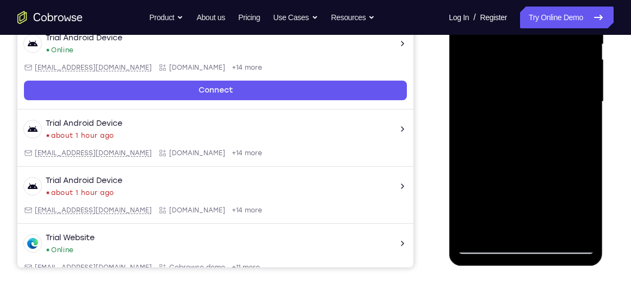
scroll to position [243, 0]
